Goal: Task Accomplishment & Management: Manage account settings

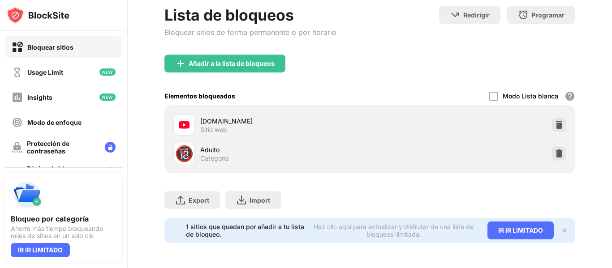
scroll to position [15, 0]
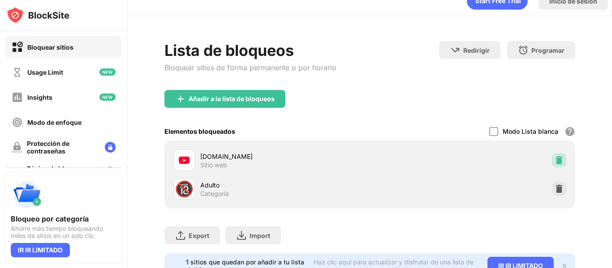
click at [555, 160] on img at bounding box center [559, 160] width 9 height 9
